Goal: Transaction & Acquisition: Purchase product/service

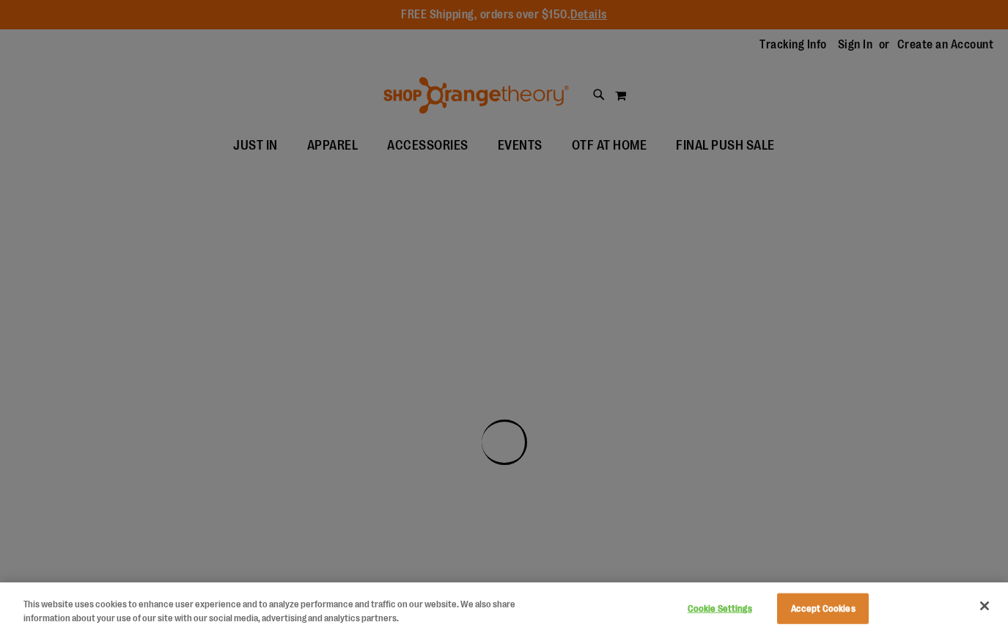
click at [953, 156] on div at bounding box center [504, 316] width 1008 height 633
click at [990, 602] on button "Close" at bounding box center [985, 605] width 32 height 32
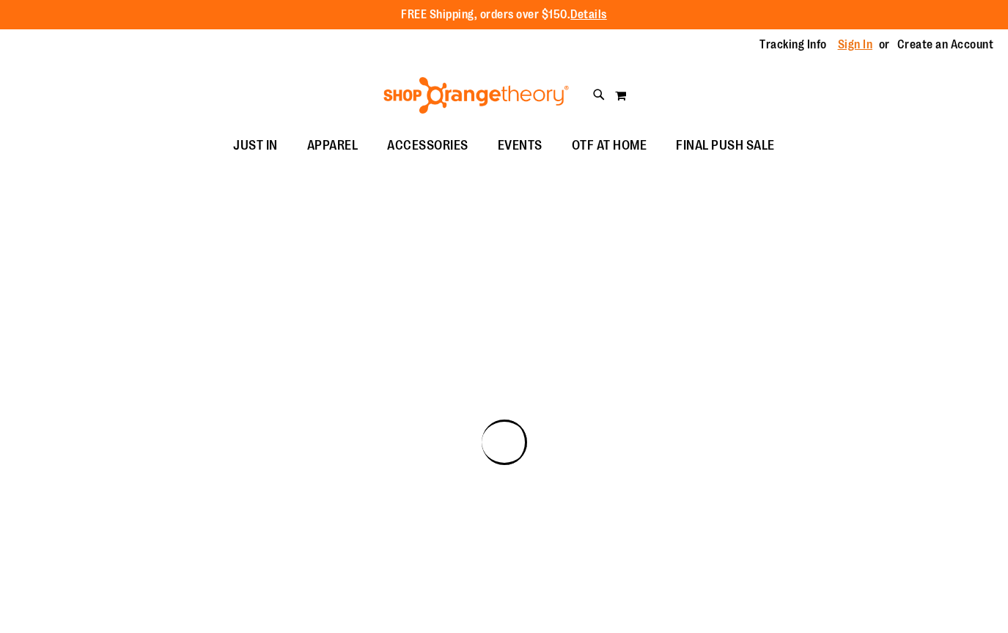
click at [852, 48] on link "Sign In" at bounding box center [855, 45] width 35 height 16
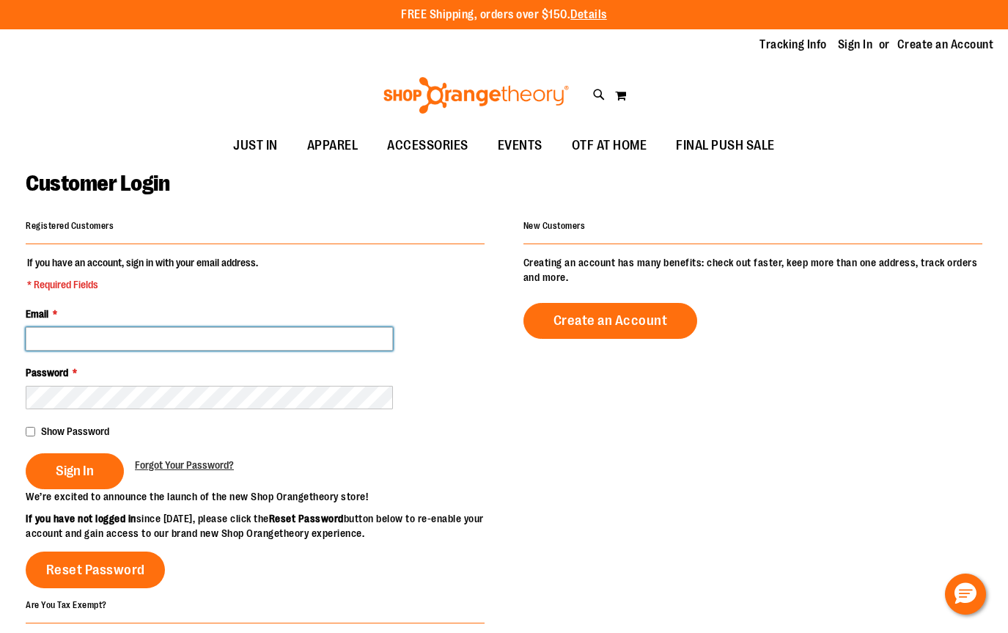
click at [225, 340] on input "Email *" at bounding box center [209, 338] width 367 height 23
type input "**********"
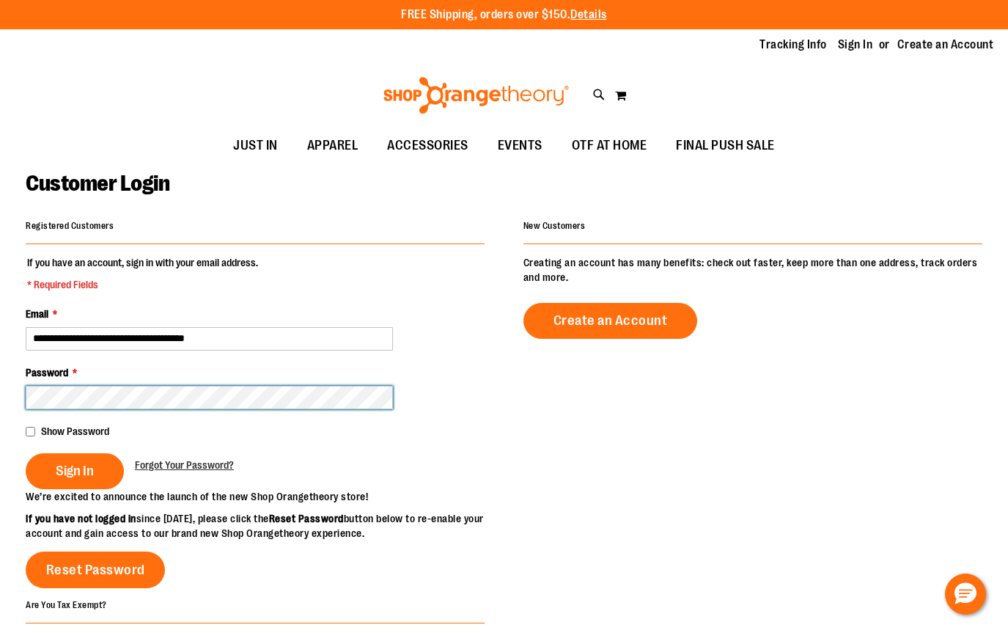
click at [26, 453] on button "Sign In" at bounding box center [75, 471] width 98 height 36
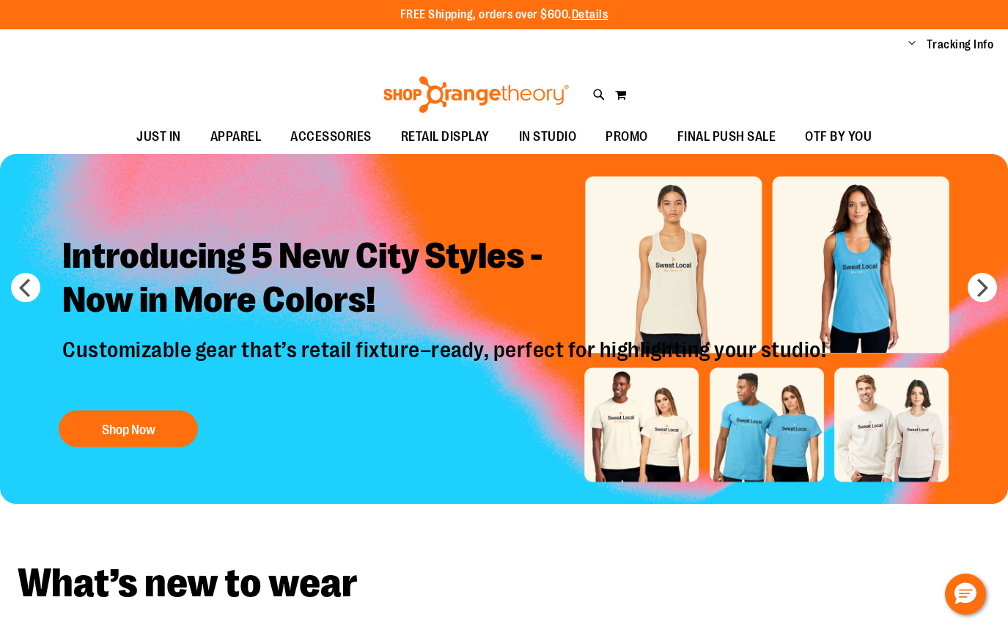
click at [546, 144] on span "IN STUDIO" at bounding box center [548, 136] width 58 height 33
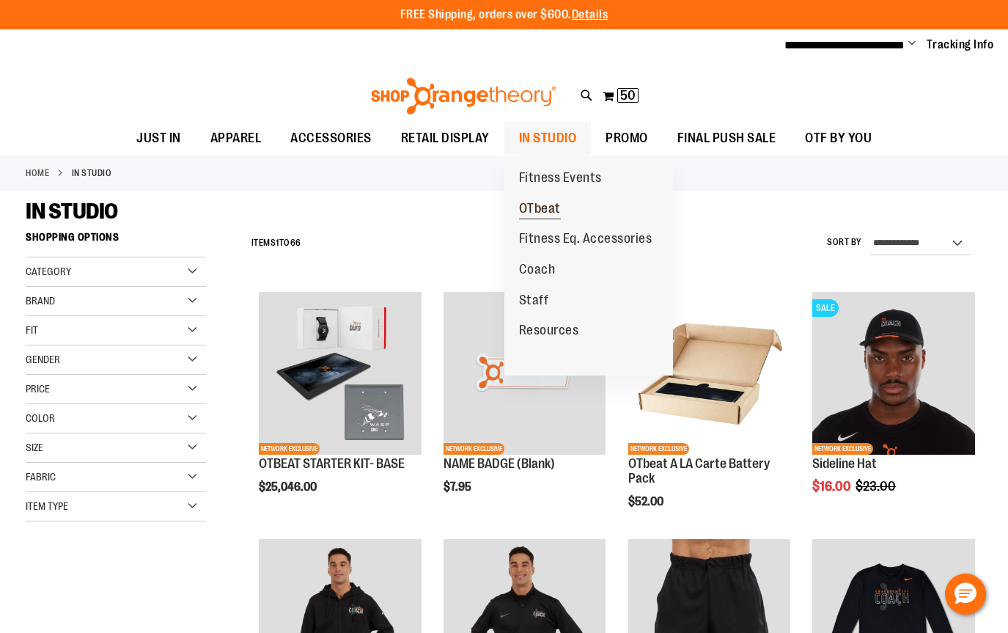
click at [548, 207] on span "OTbeat" at bounding box center [540, 210] width 42 height 18
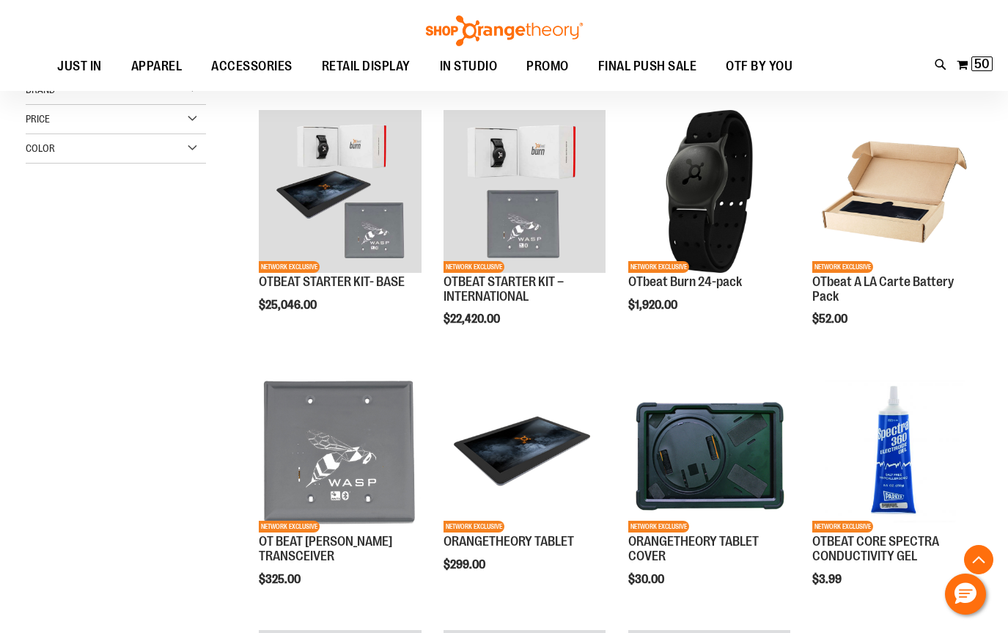
scroll to position [404, 0]
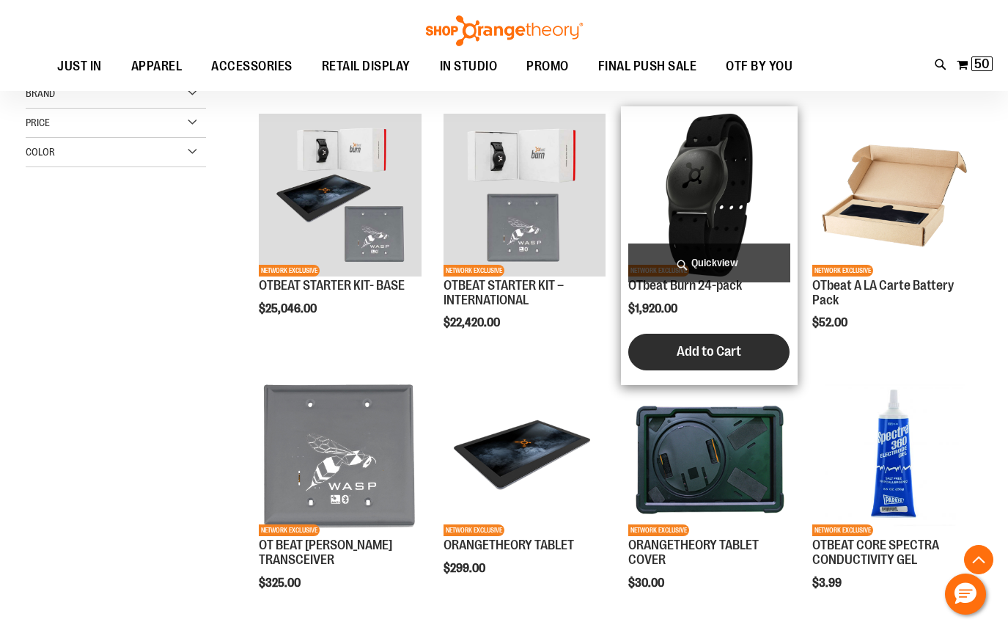
click at [691, 354] on span "Add to Cart" at bounding box center [709, 351] width 65 height 16
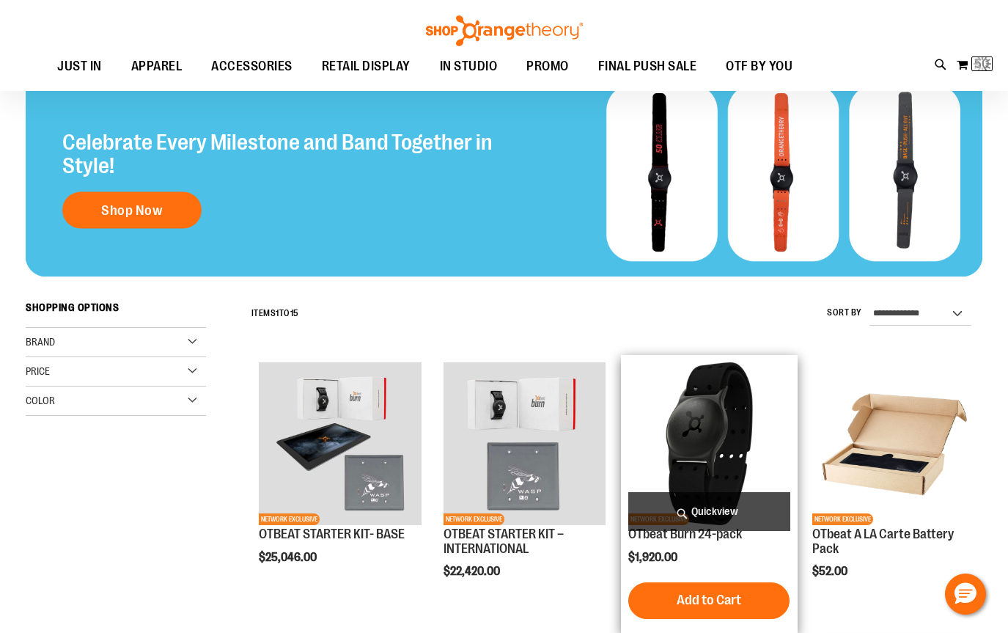
scroll to position [157, 0]
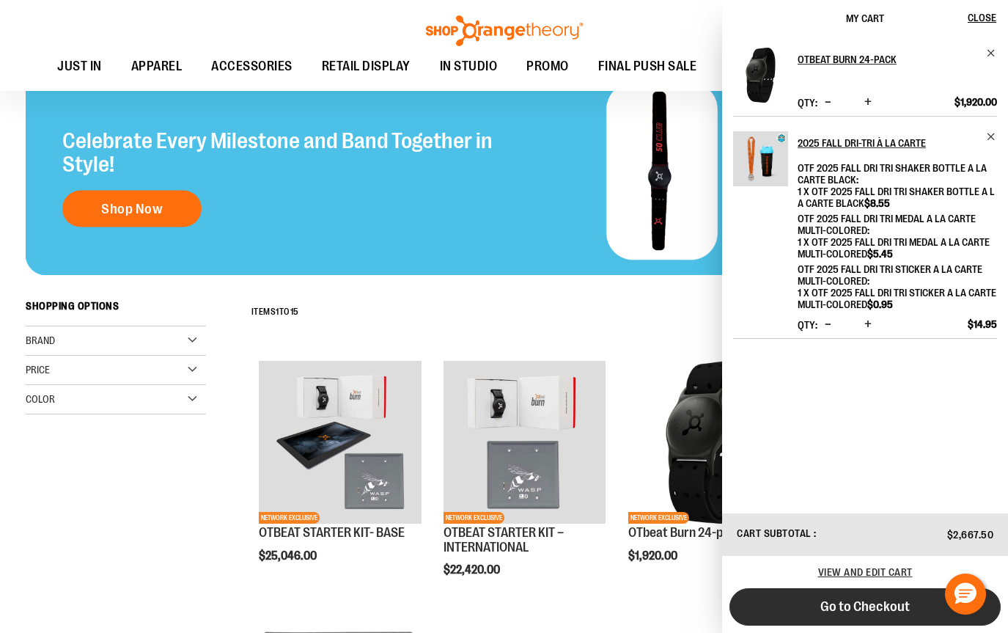
click at [810, 609] on button "Go to Checkout" at bounding box center [865, 606] width 271 height 37
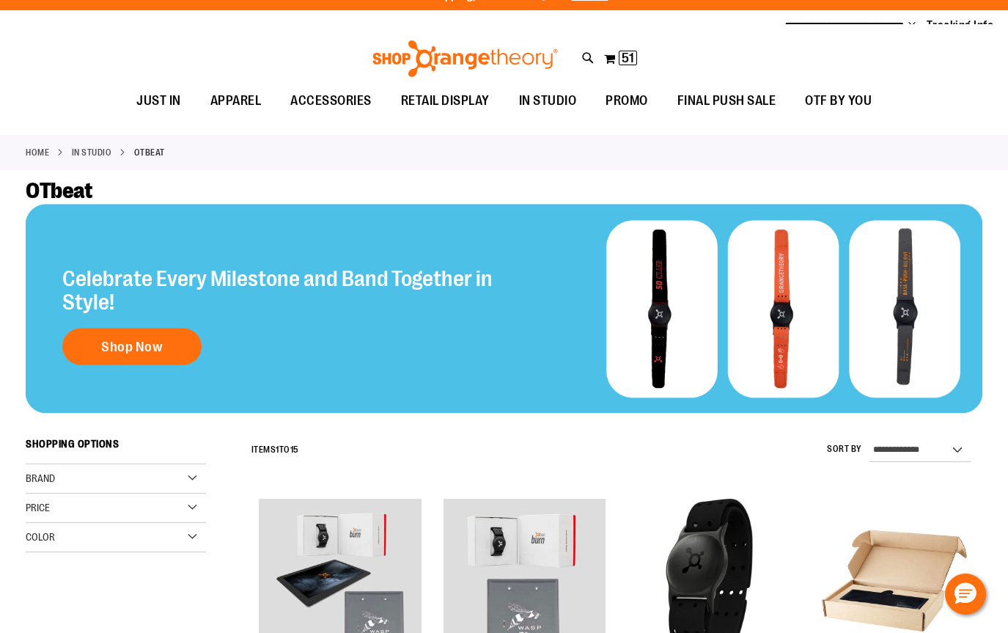
scroll to position [0, 0]
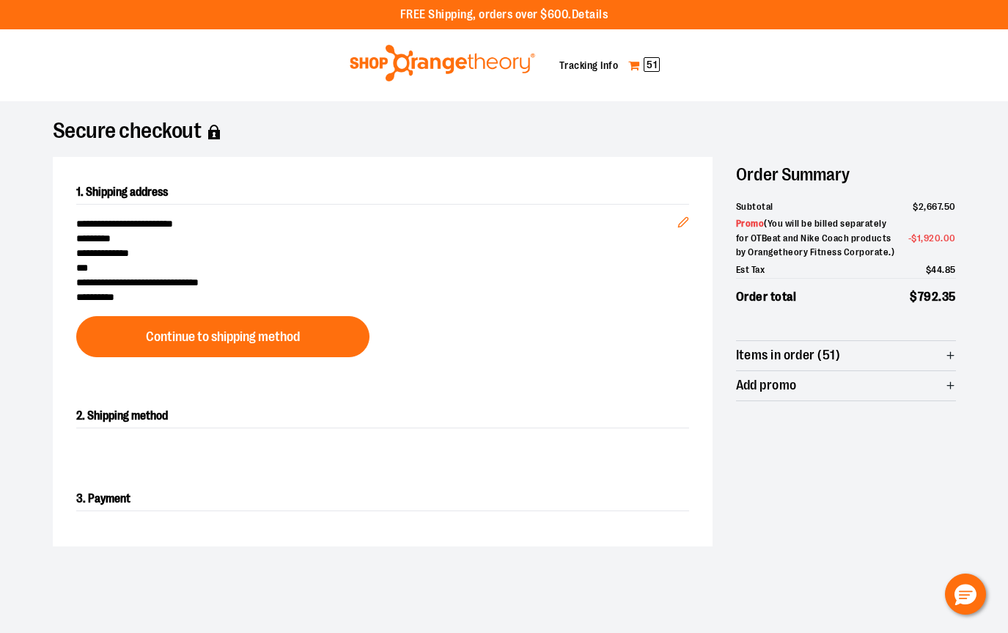
click at [657, 63] on span "51" at bounding box center [652, 64] width 16 height 15
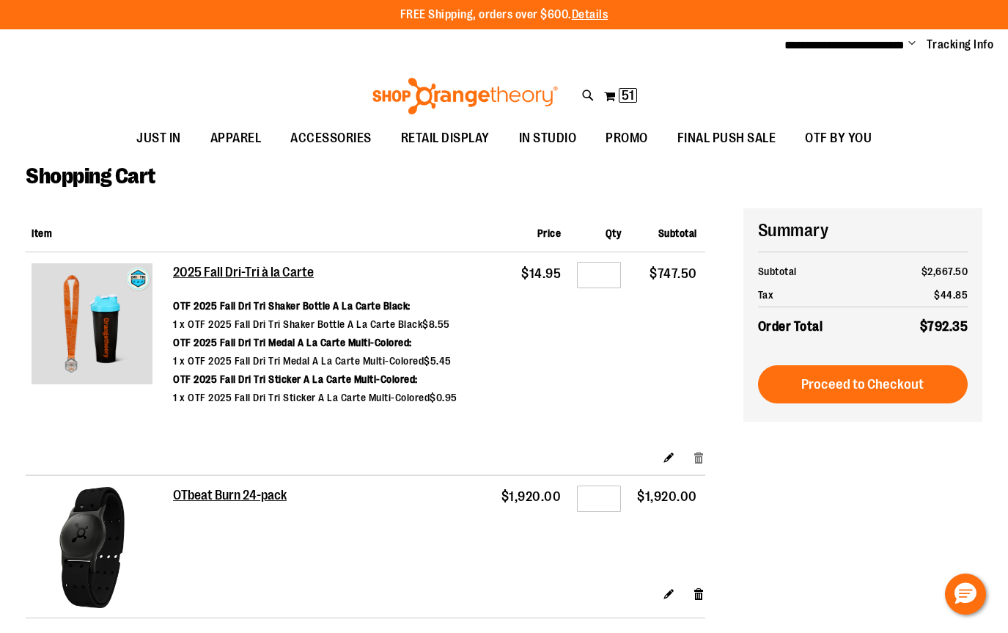
click at [701, 456] on link "Remove item" at bounding box center [699, 456] width 12 height 15
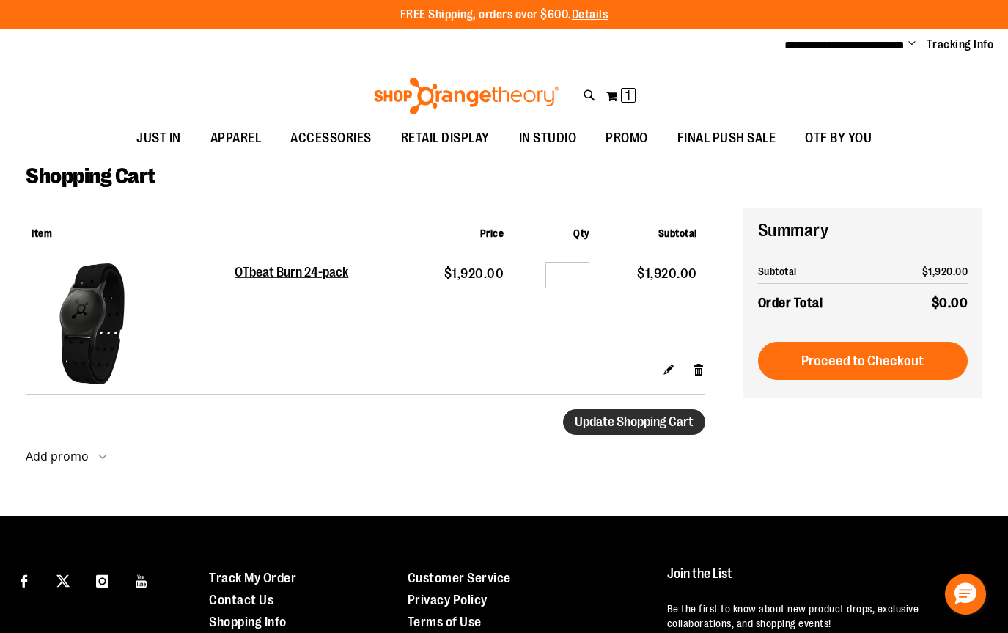
click at [654, 422] on span "Update Shopping Cart" at bounding box center [634, 421] width 119 height 15
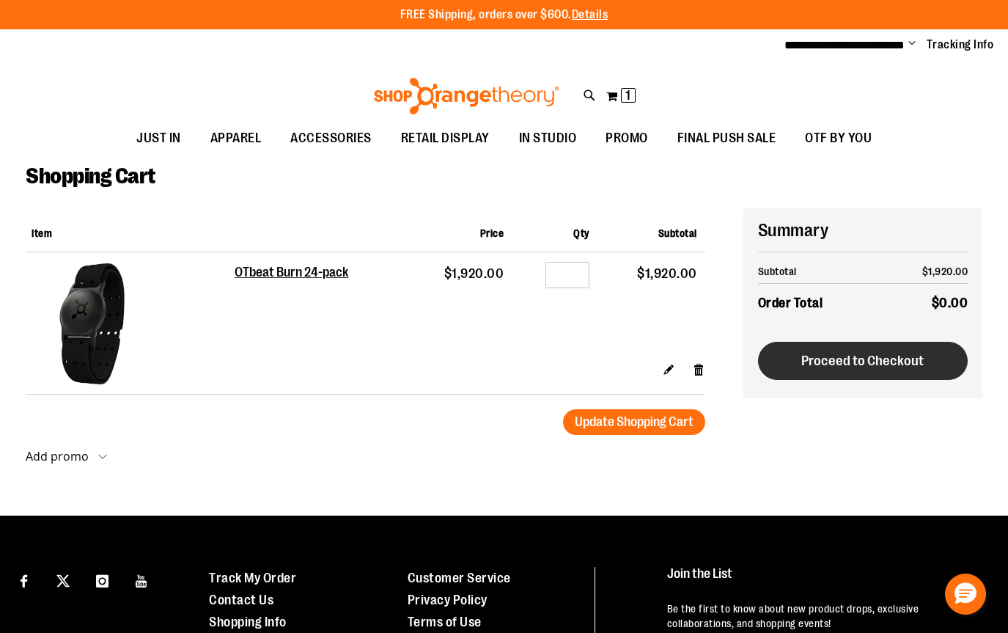
click at [823, 368] on button "Proceed to Checkout" at bounding box center [863, 361] width 210 height 38
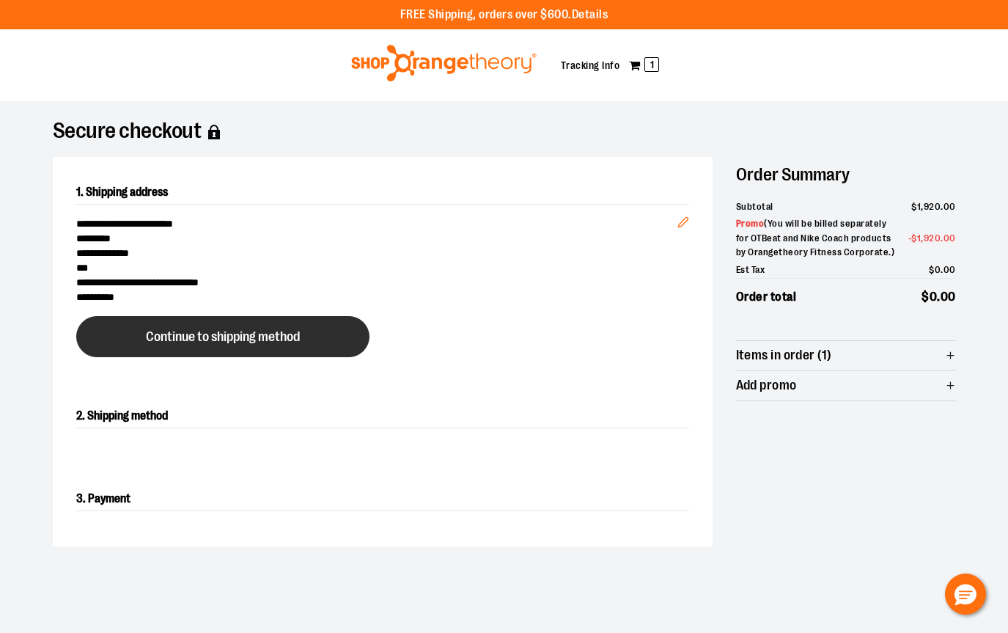
click at [291, 339] on span "Continue to shipping method" at bounding box center [223, 337] width 154 height 14
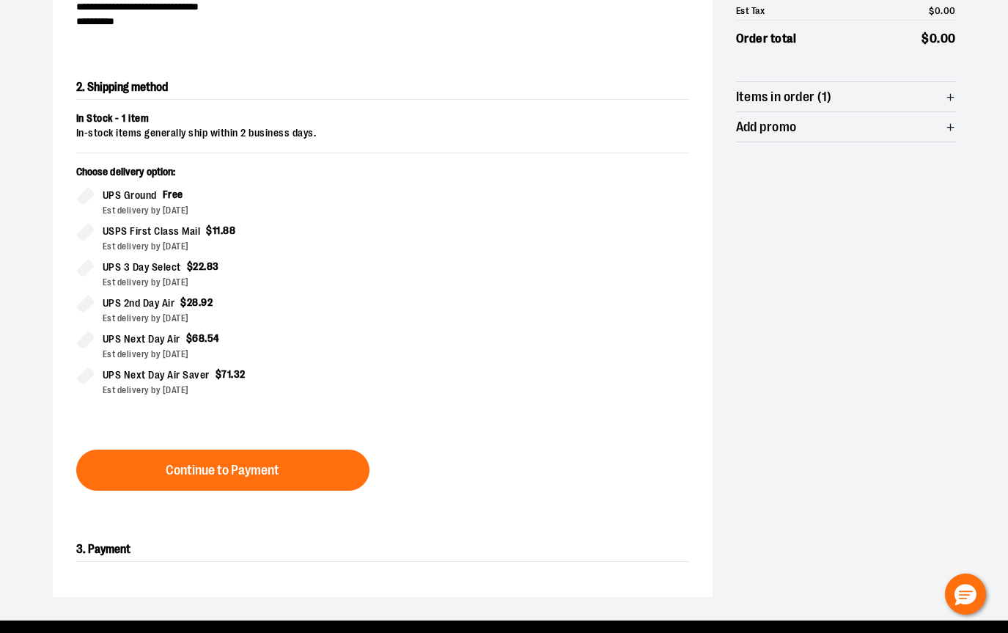
scroll to position [265, 0]
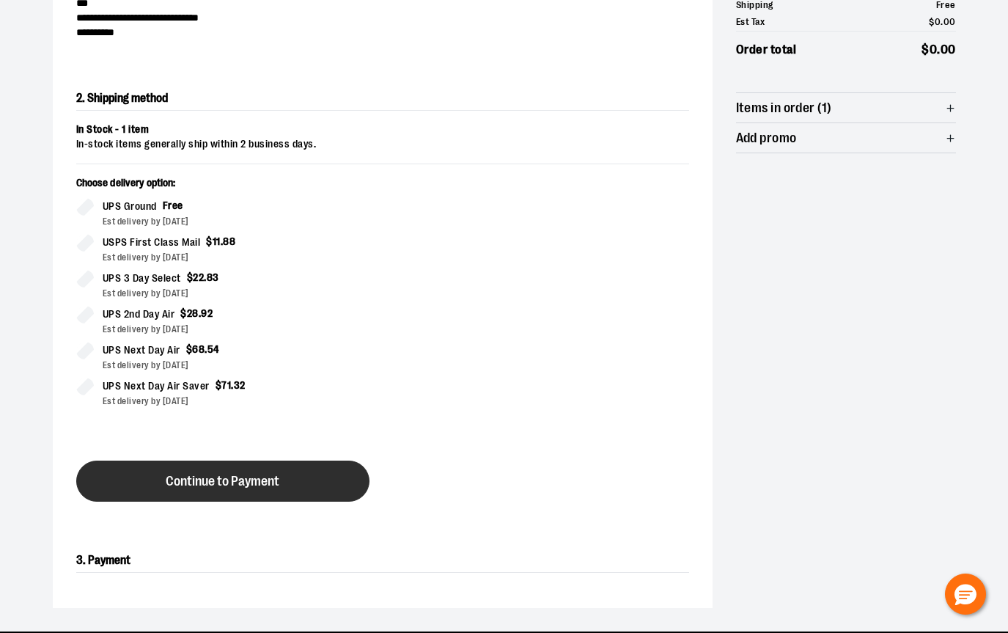
click at [232, 482] on span "Continue to Payment" at bounding box center [223, 481] width 114 height 14
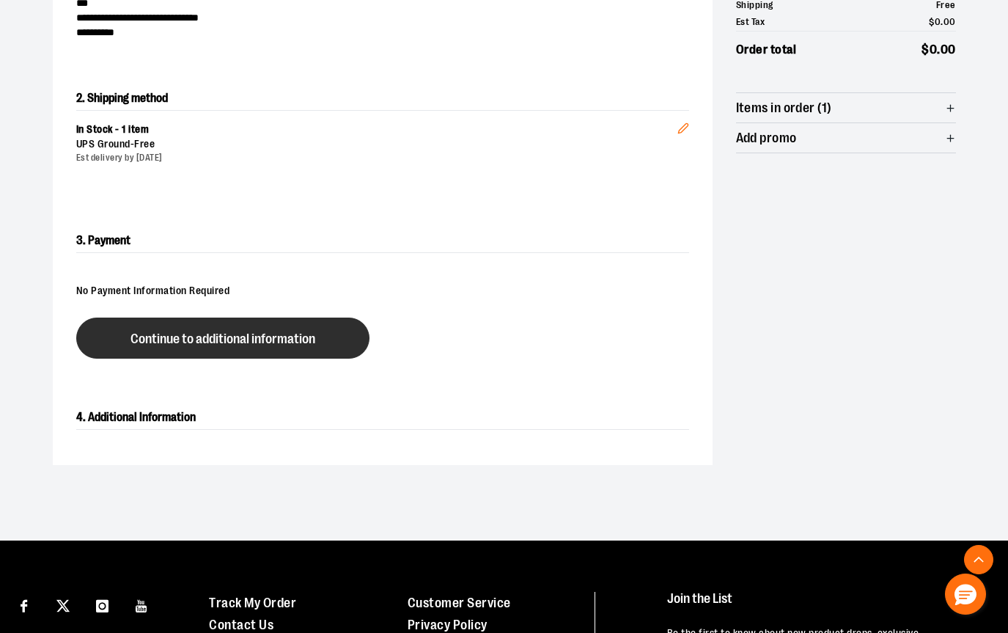
click at [240, 350] on button "Continue to additional information" at bounding box center [222, 337] width 293 height 41
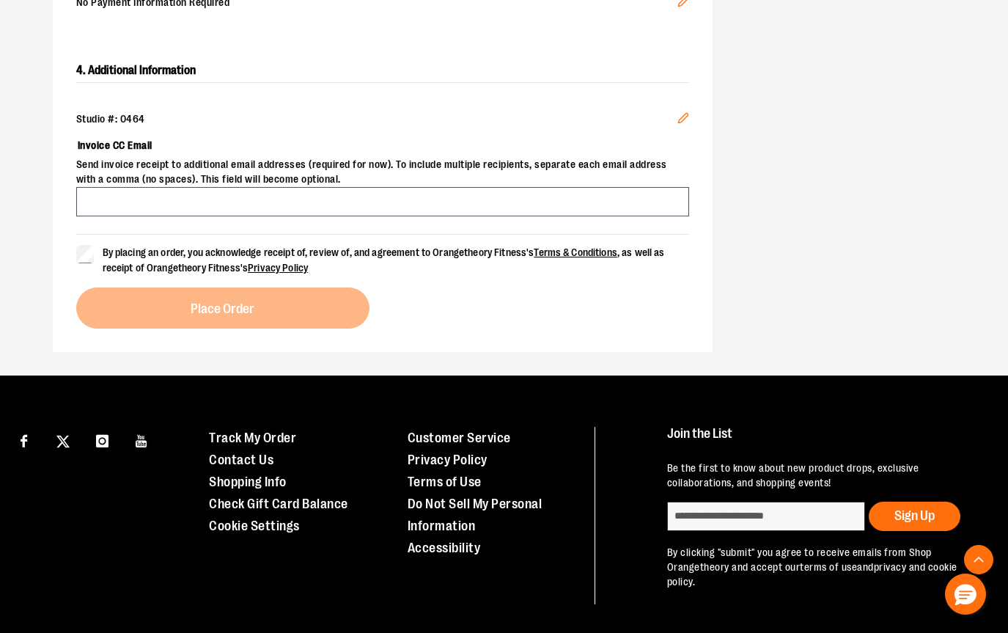
scroll to position [546, 0]
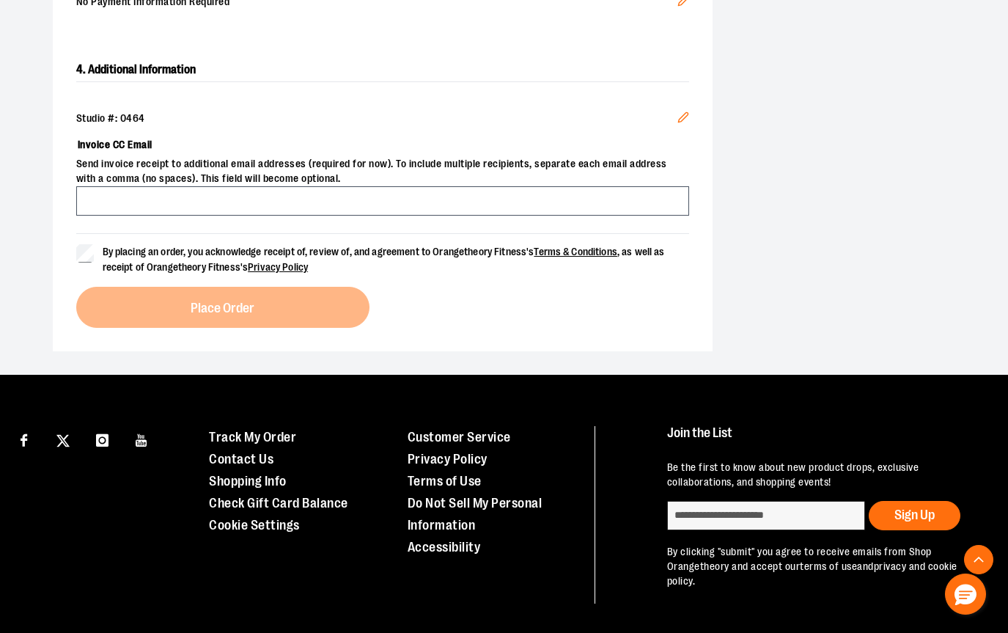
click at [196, 247] on span "By placing an order, you acknowledge receipt of, review of, and agreement to Or…" at bounding box center [384, 259] width 562 height 27
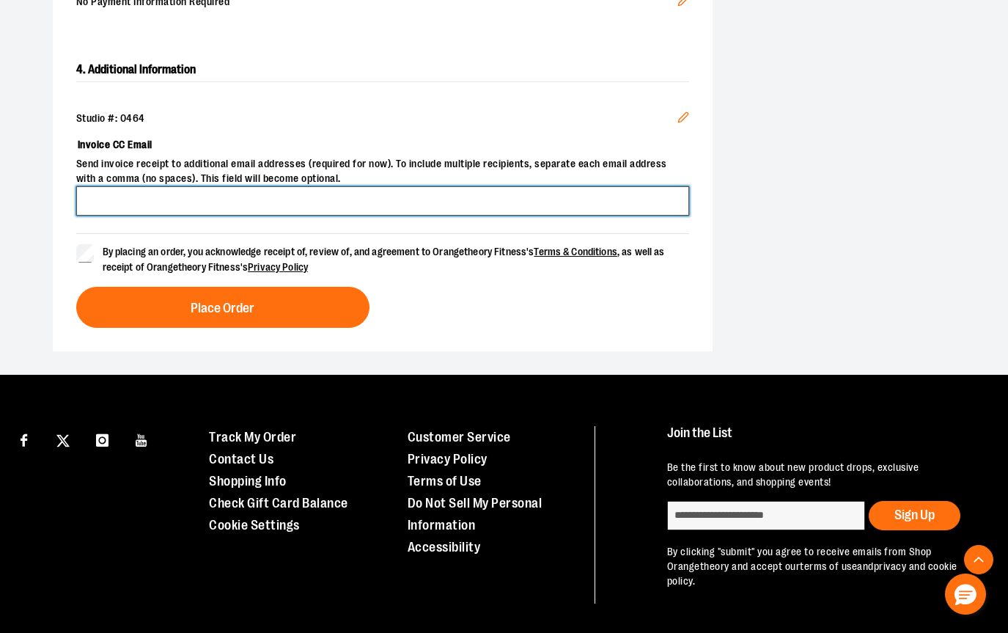
click at [337, 197] on input "Invoice CC Email" at bounding box center [382, 200] width 613 height 29
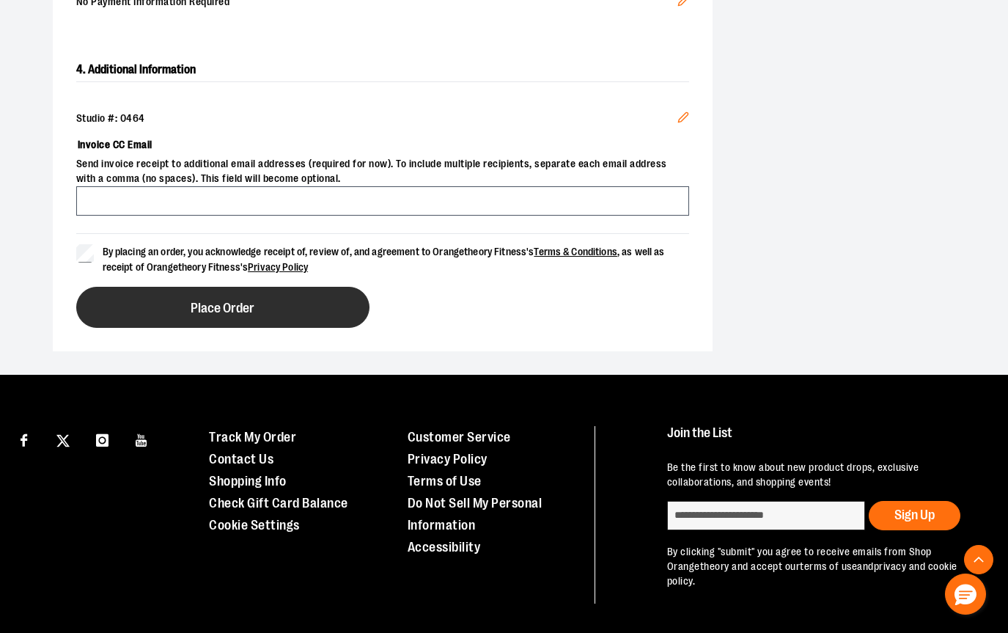
click at [350, 309] on button "Place Order" at bounding box center [222, 307] width 293 height 41
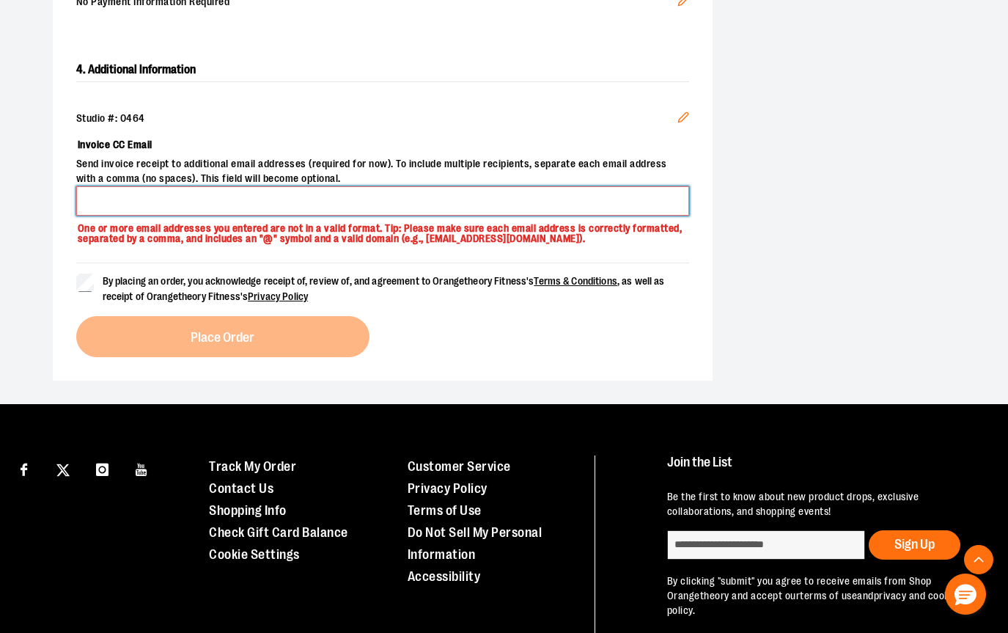
click at [268, 199] on input "Invoice CC Email" at bounding box center [382, 200] width 613 height 29
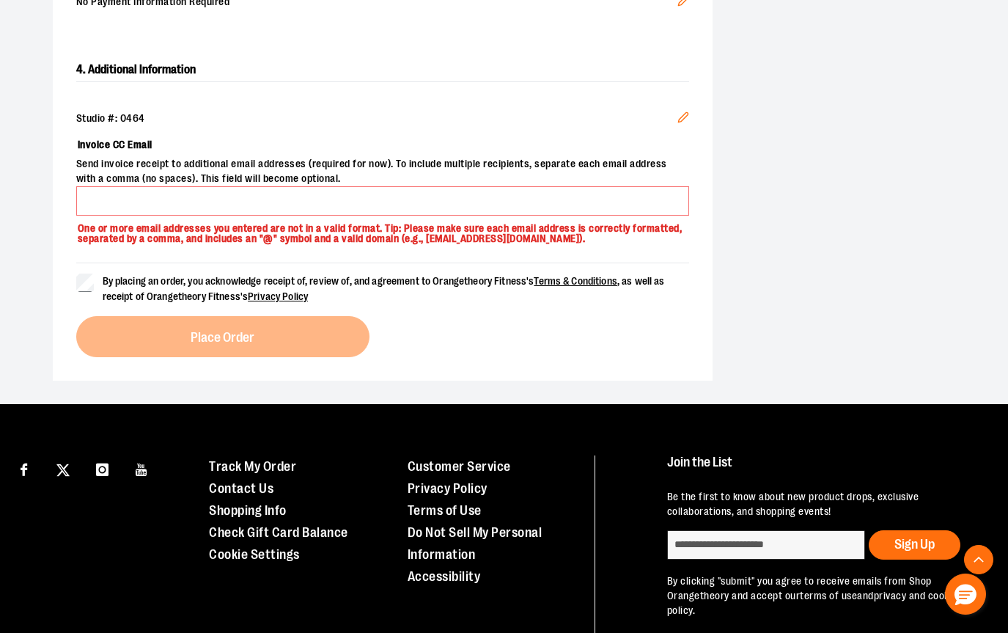
click at [301, 139] on label "Invoice CC Email" at bounding box center [382, 144] width 613 height 25
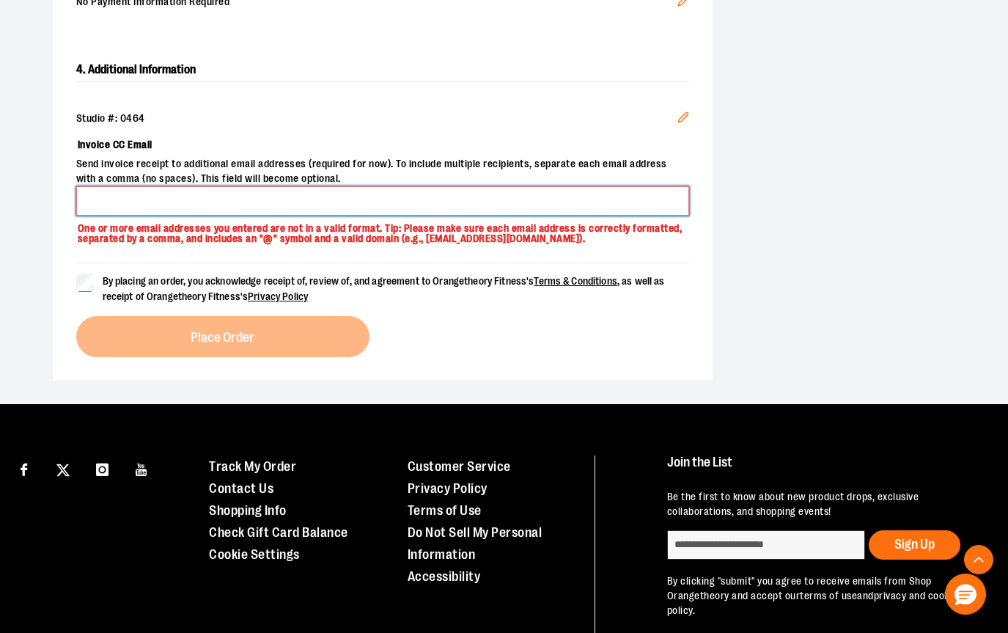
click at [301, 186] on input "Invoice CC Email" at bounding box center [382, 200] width 613 height 29
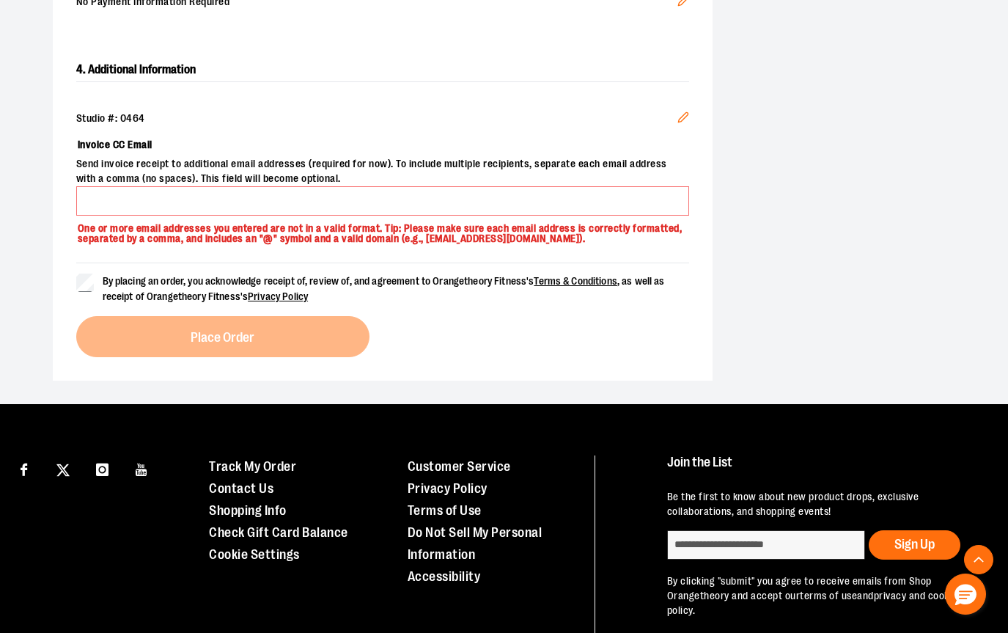
click at [309, 98] on div "Studio #: 0464 Edit Invoice CC Email Send invoice receipt to additional email a…" at bounding box center [382, 178] width 613 height 169
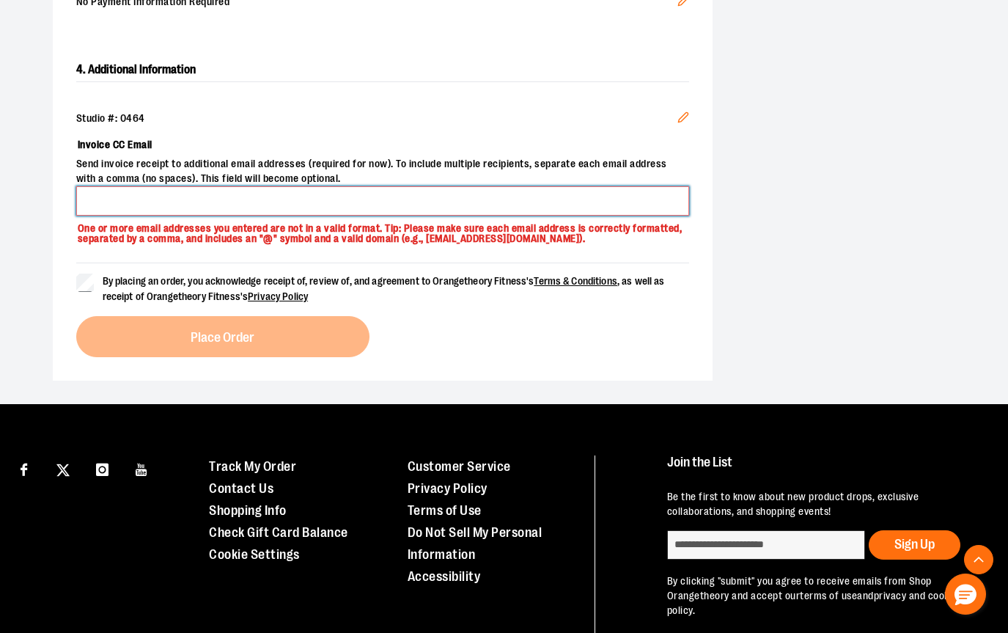
click at [236, 207] on input "Invoice CC Email" at bounding box center [382, 200] width 613 height 29
click at [187, 202] on input "Invoice CC Email" at bounding box center [382, 200] width 613 height 29
type input "**********"
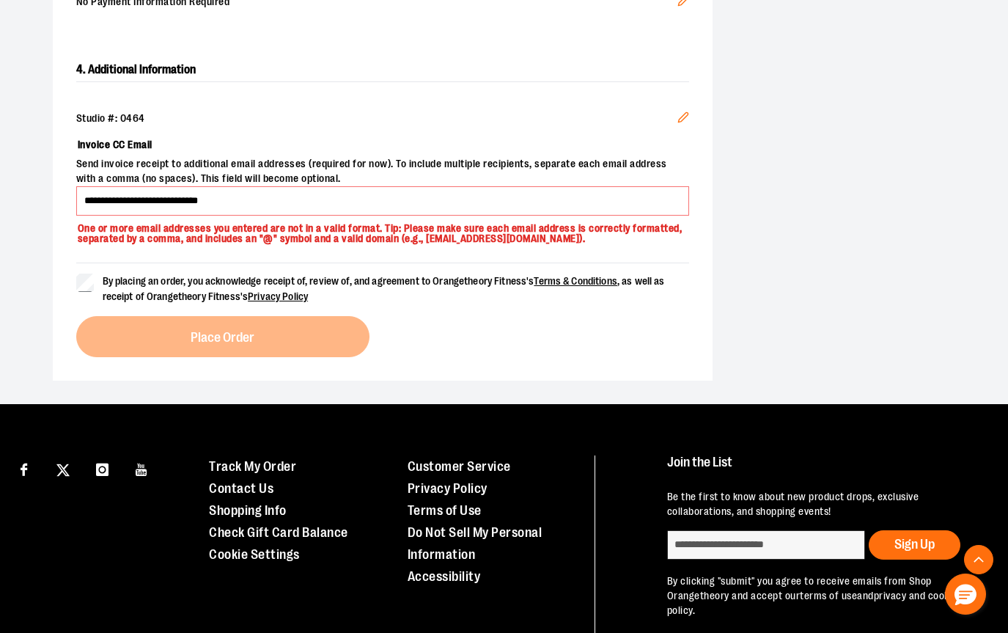
click at [348, 270] on form "By placing an order, you acknowledge receipt of, review of, and agreement to Or…" at bounding box center [382, 283] width 613 height 42
click at [232, 246] on div "**********" at bounding box center [382, 178] width 613 height 169
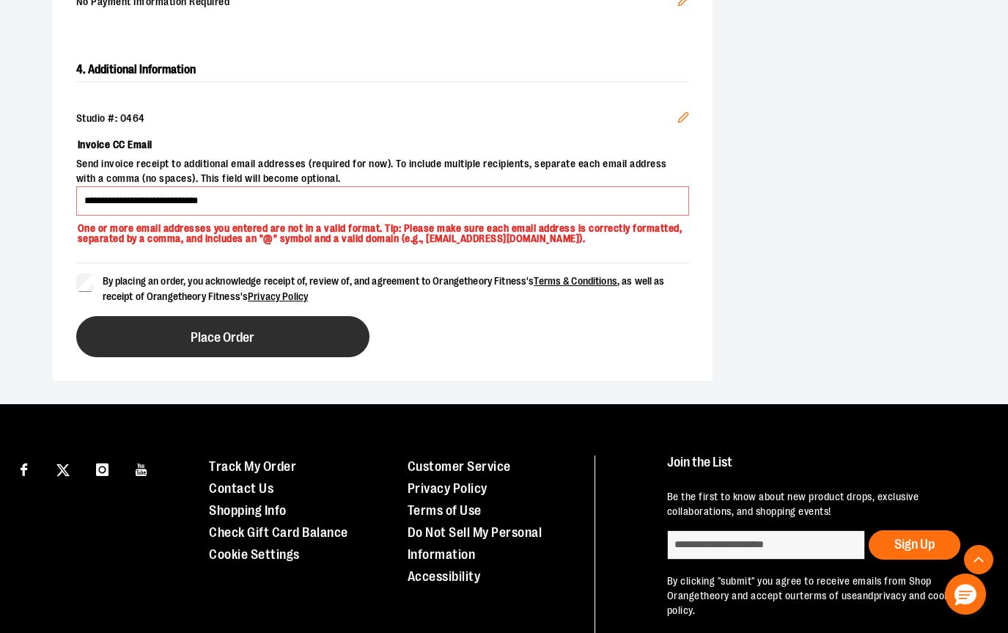
click at [182, 326] on button "Place Order" at bounding box center [222, 336] width 293 height 41
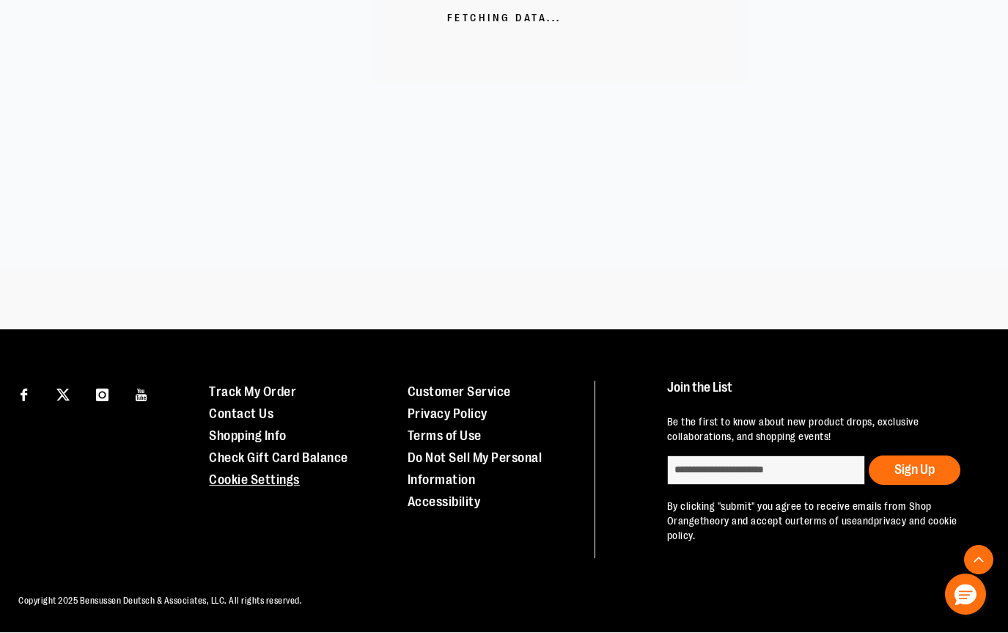
scroll to position [475, 0]
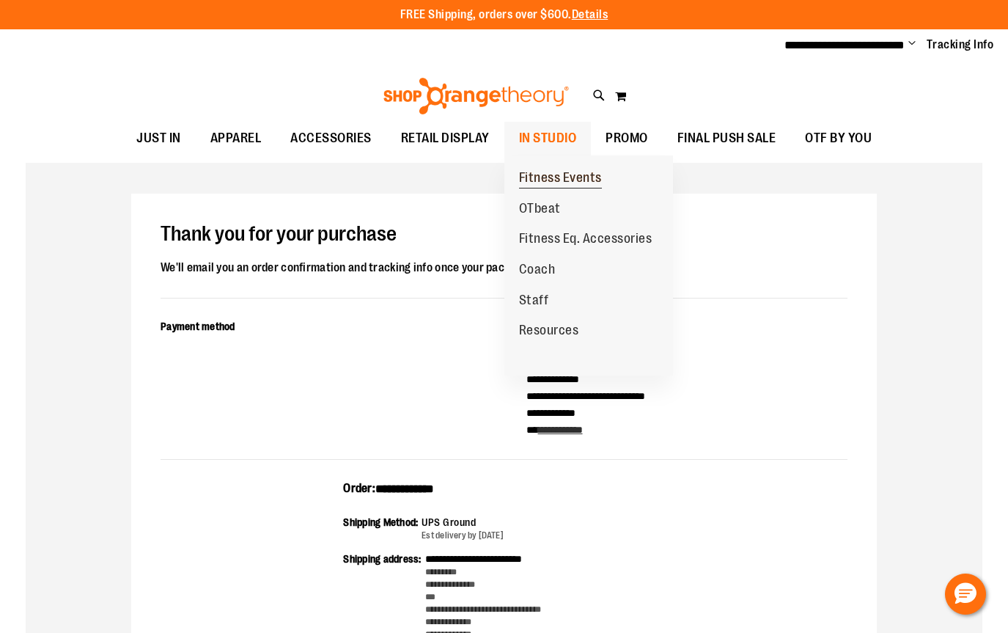
click at [544, 180] on span "Fitness Events" at bounding box center [560, 179] width 83 height 18
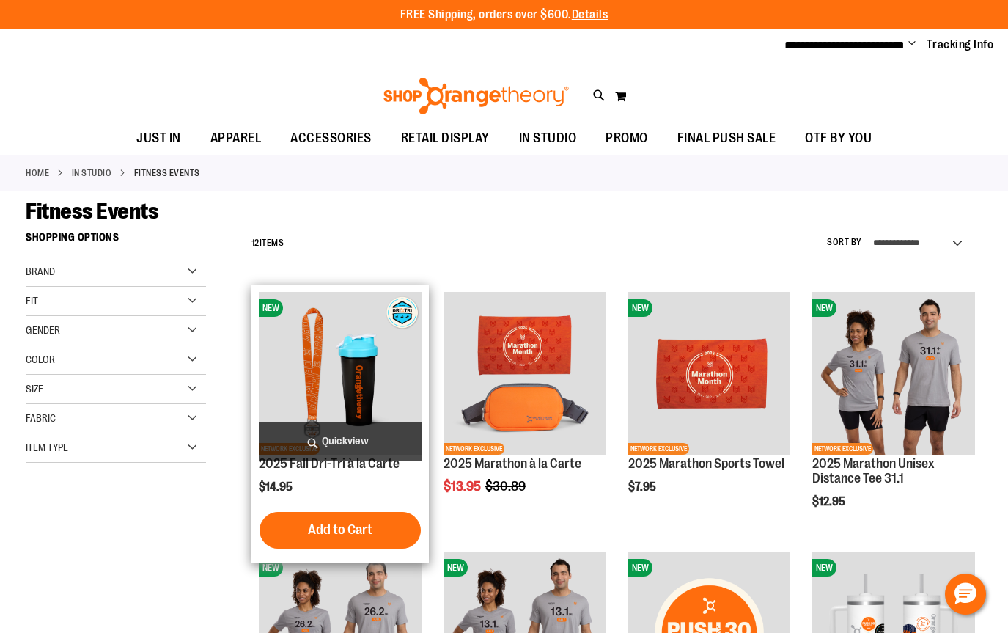
click at [356, 365] on img "product" at bounding box center [340, 373] width 163 height 163
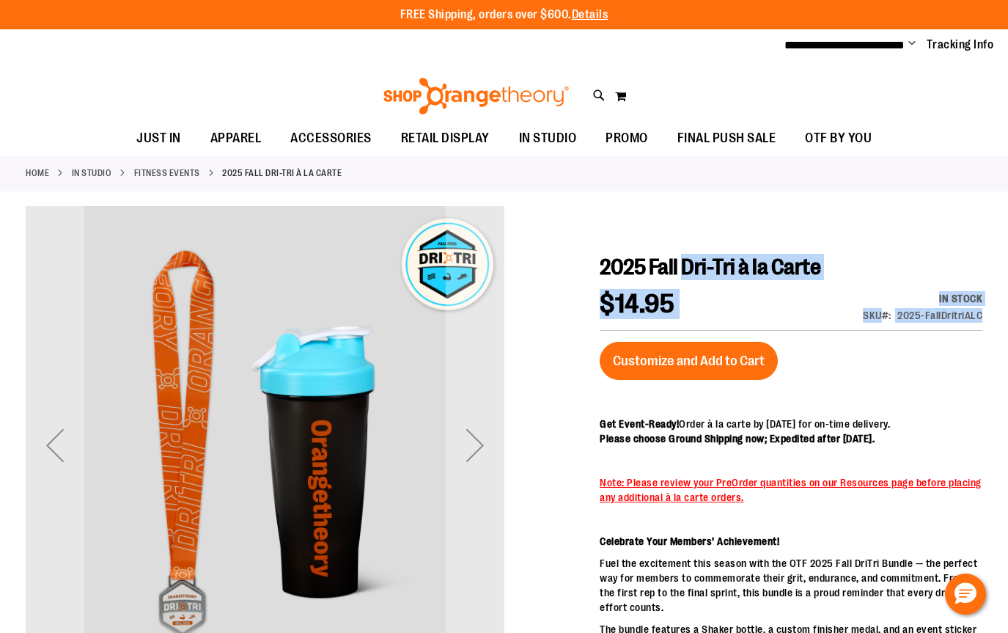
drag, startPoint x: 820, startPoint y: 280, endPoint x: 684, endPoint y: 266, distance: 136.3
copy div "Dri-Tri à la Carte $14.95 In stock SKU 2025-FallDritriALC"
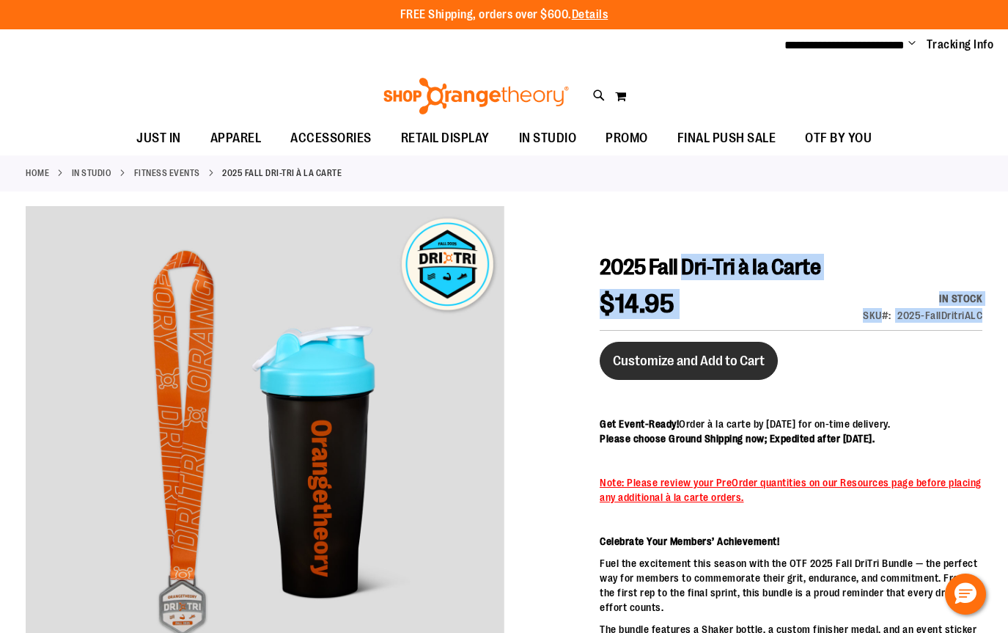
click at [758, 348] on button "Customize and Add to Cart" at bounding box center [689, 361] width 178 height 38
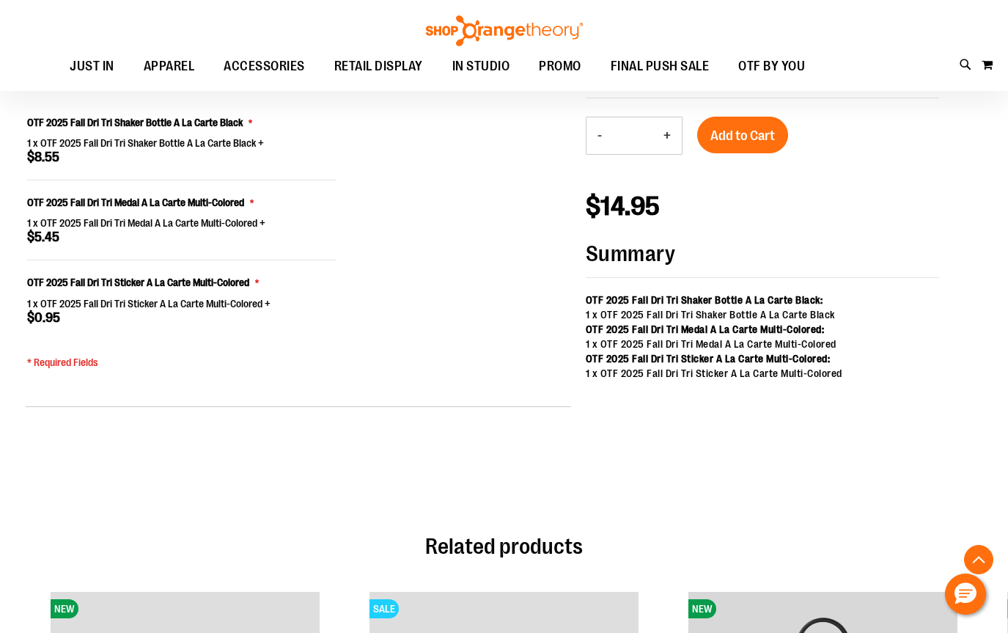
scroll to position [1180, 0]
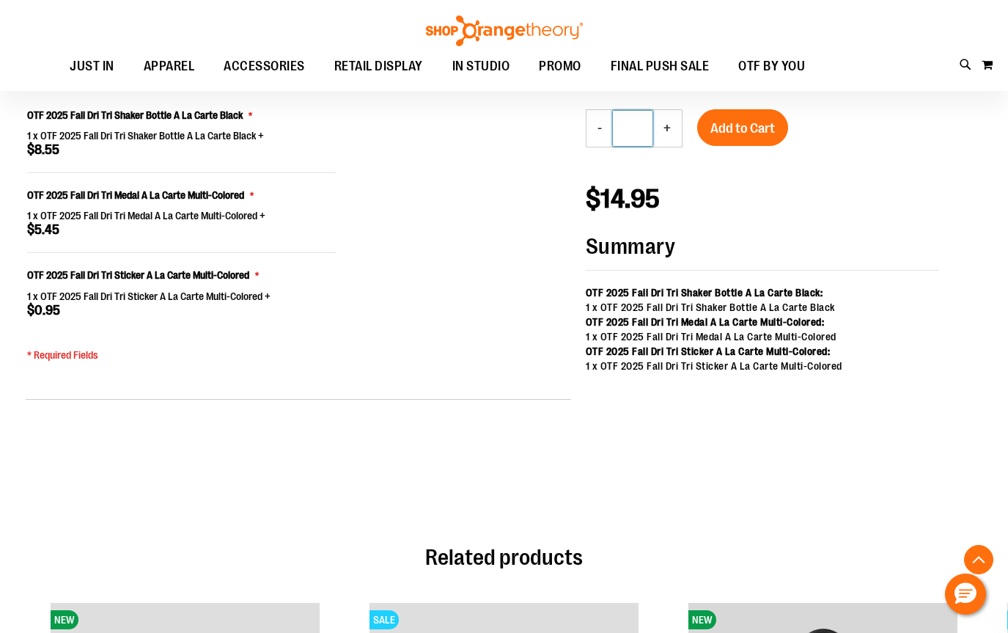
click at [636, 128] on input "*" at bounding box center [633, 128] width 40 height 35
type input "**"
click at [740, 137] on button "Add to Cart" at bounding box center [742, 127] width 91 height 37
